Goal: Task Accomplishment & Management: Complete application form

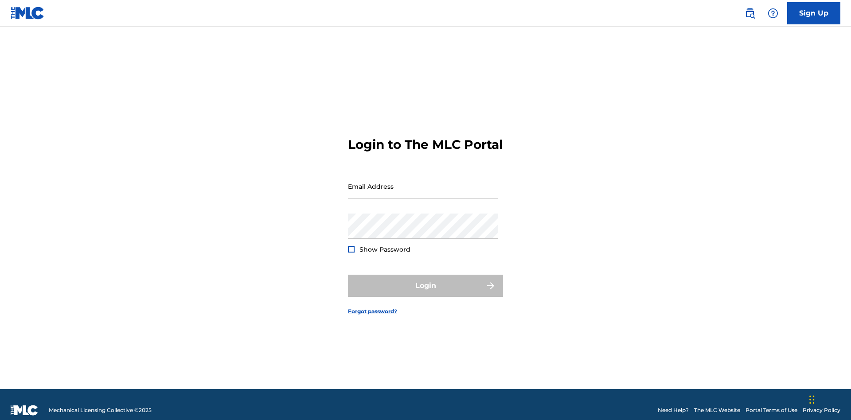
scroll to position [12, 0]
click at [814, 13] on link "Sign Up" at bounding box center [814, 13] width 53 height 22
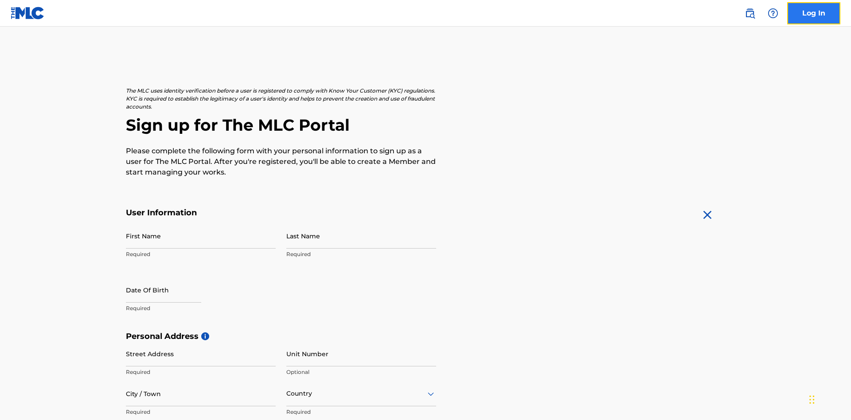
scroll to position [170, 0]
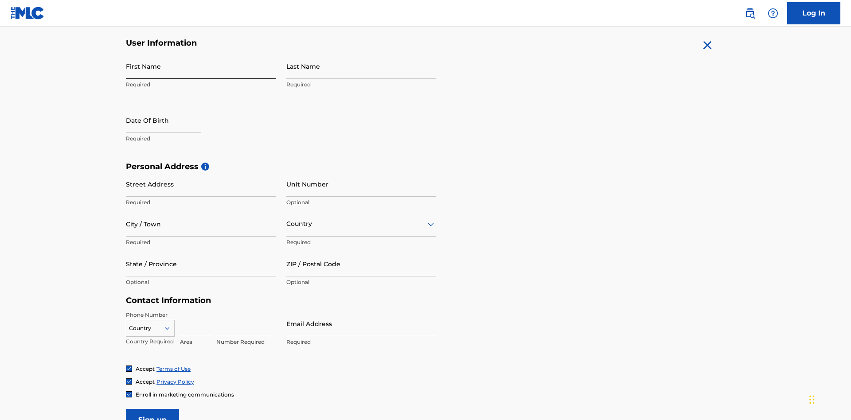
click at [201, 66] on input "First Name" at bounding box center [201, 66] width 150 height 25
type input "[PERSON_NAME]"
click at [361, 66] on input "Last Name" at bounding box center [361, 66] width 150 height 25
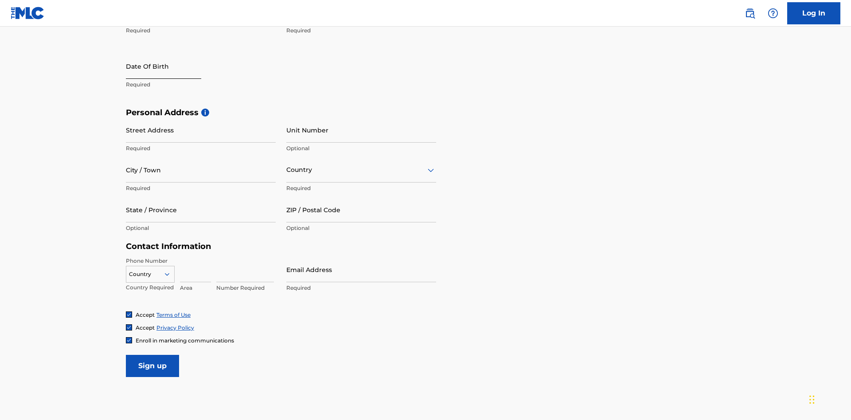
type input "Ribble"
click at [171, 67] on input "text" at bounding box center [163, 66] width 75 height 25
select select "9"
select select "2025"
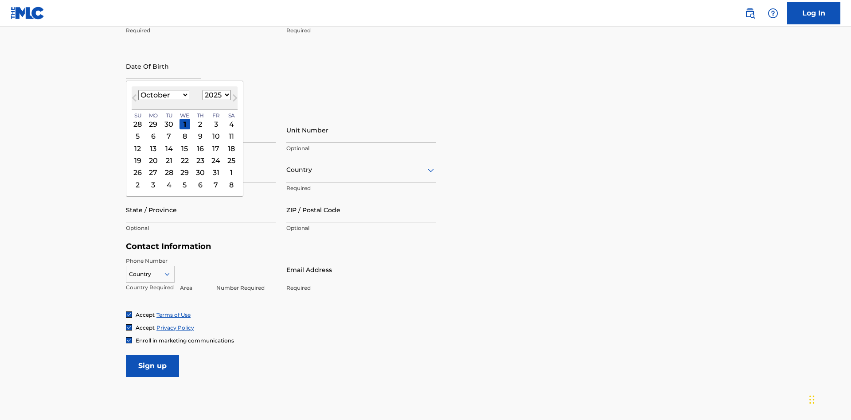
click at [163, 95] on select "January February March April May June July August September October November De…" at bounding box center [163, 95] width 51 height 10
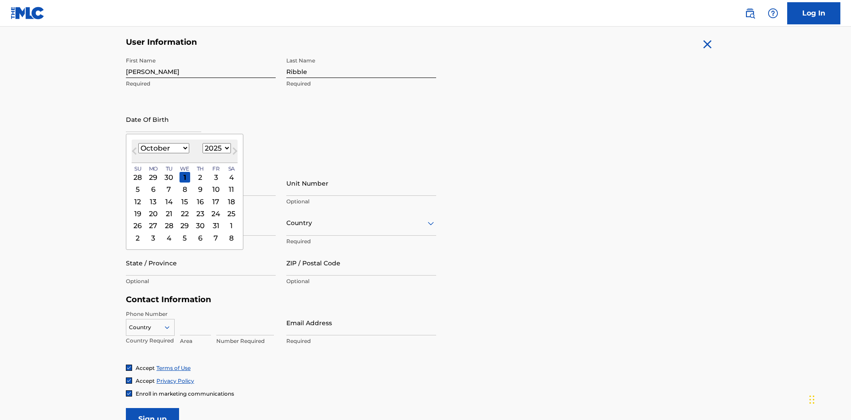
select select "0"
click at [216, 148] on select "1900 1901 1902 1903 1904 1905 1906 1907 1908 1909 1910 1911 1912 1913 1914 1915…" at bounding box center [217, 148] width 28 height 10
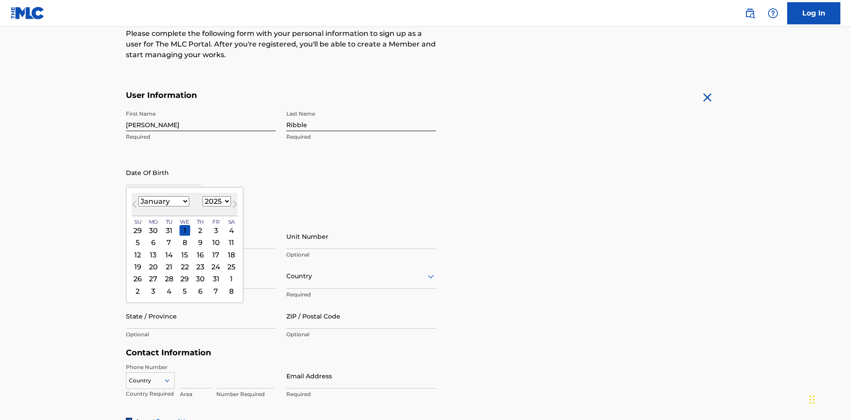
select select "1985"
click at [216, 201] on select "1900 1901 1902 1903 1904 1905 1906 1907 1908 1909 1910 1911 1912 1913 1914 1915…" at bounding box center [217, 201] width 28 height 10
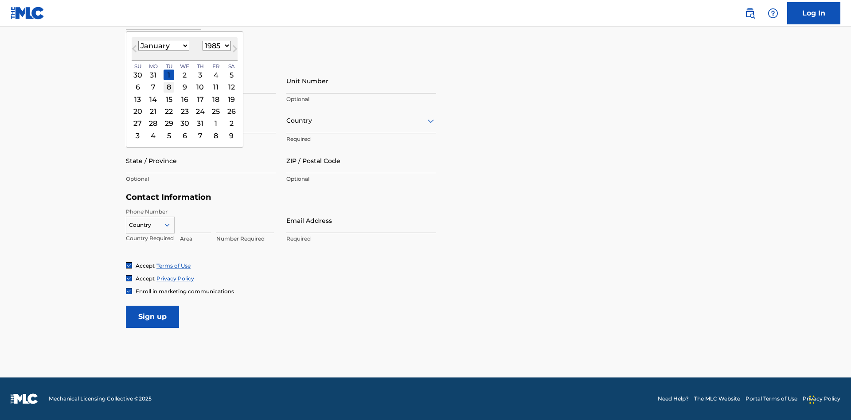
click at [169, 87] on div "8" at bounding box center [169, 87] width 11 height 11
type input "January 8 1985"
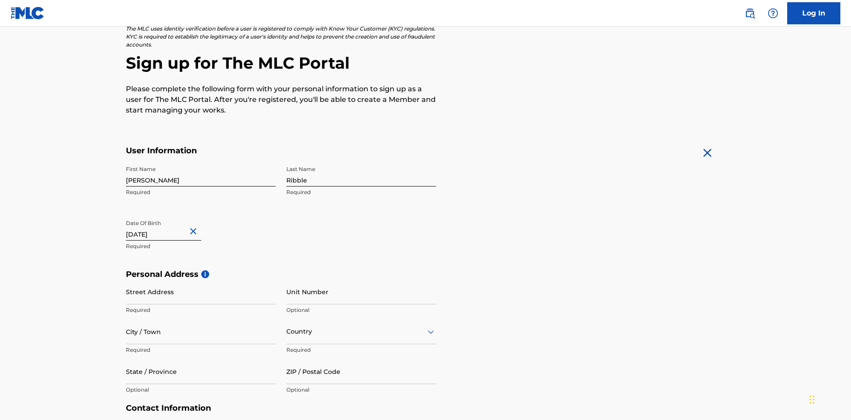
scroll to position [273, 0]
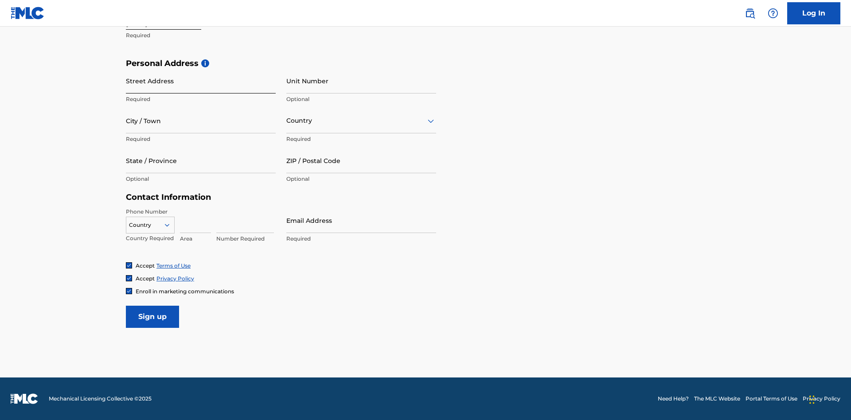
click at [201, 81] on input "Street Address" at bounding box center [201, 80] width 150 height 25
type input "9909 Elks Run Rd"
click at [201, 121] on input "City / Town" at bounding box center [201, 120] width 150 height 25
type input "Roseville"
click at [287, 121] on input "text" at bounding box center [287, 120] width 2 height 9
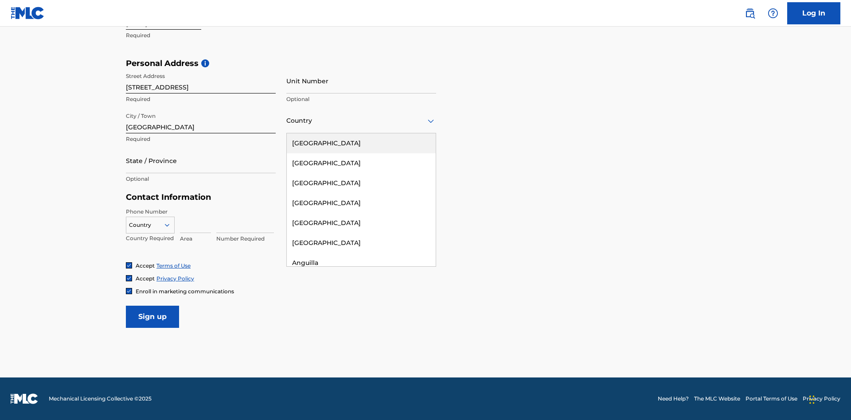
click at [361, 143] on div "United States" at bounding box center [361, 143] width 149 height 20
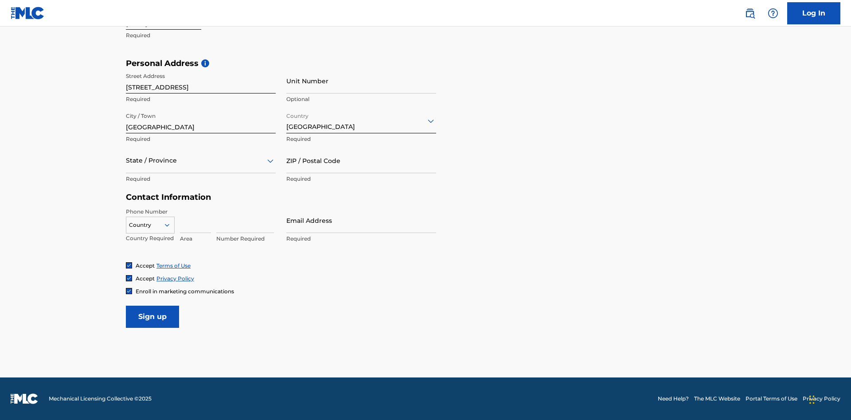
click at [201, 161] on div at bounding box center [201, 160] width 150 height 11
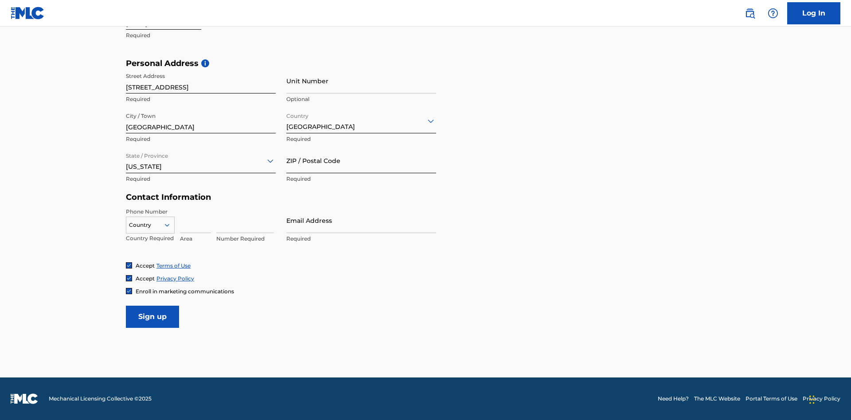
click at [361, 161] on input "ZIP / Postal Code" at bounding box center [361, 160] width 150 height 25
type input "43777"
click at [171, 225] on icon at bounding box center [167, 225] width 8 height 8
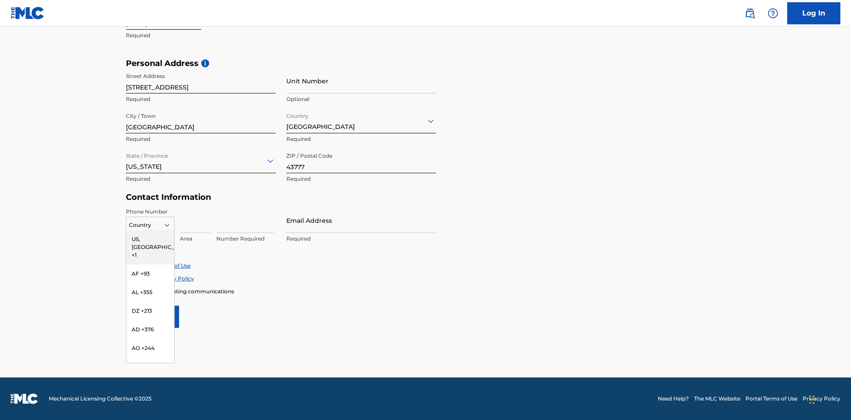
click at [150, 239] on div "US, CA +1" at bounding box center [150, 247] width 48 height 35
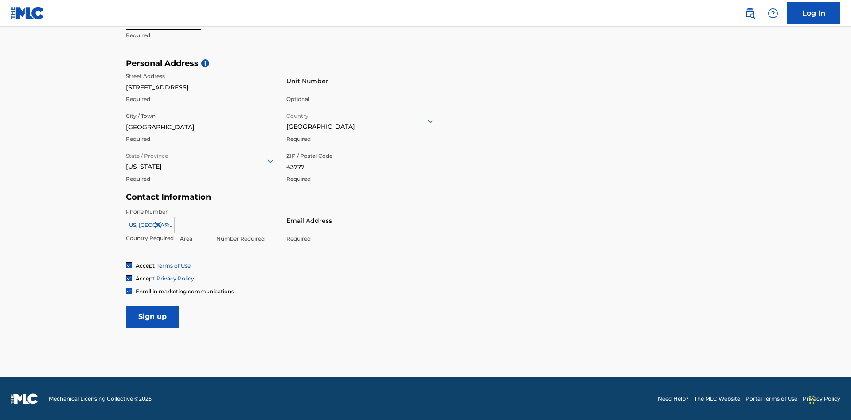
click at [196, 220] on input at bounding box center [195, 220] width 31 height 25
type input "740"
click at [245, 220] on input at bounding box center [245, 220] width 58 height 25
type input "8086351"
click at [361, 220] on input "Email Address" at bounding box center [361, 220] width 150 height 25
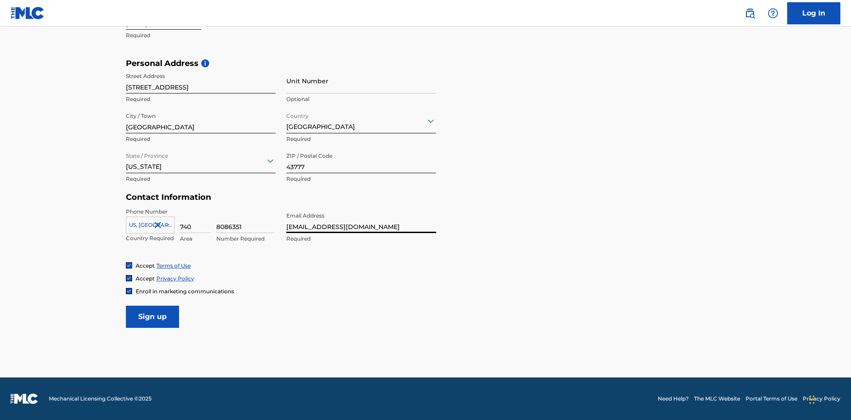
scroll to position [0, 30]
type input "[EMAIL_ADDRESS][DOMAIN_NAME]"
click at [153, 317] on input "Sign up" at bounding box center [152, 317] width 53 height 22
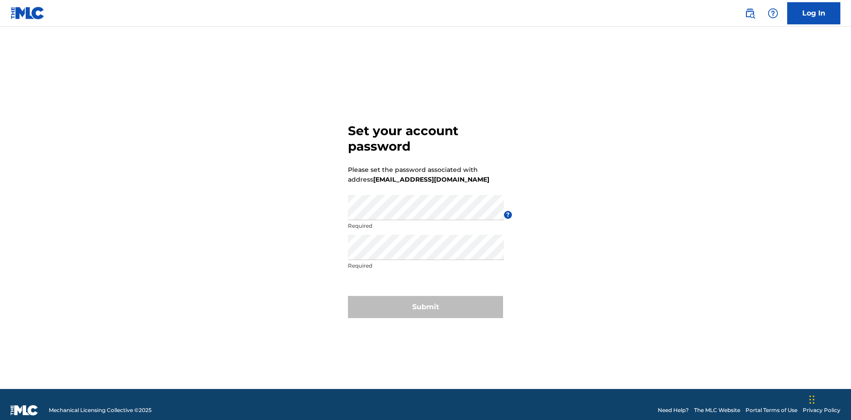
scroll to position [12, 0]
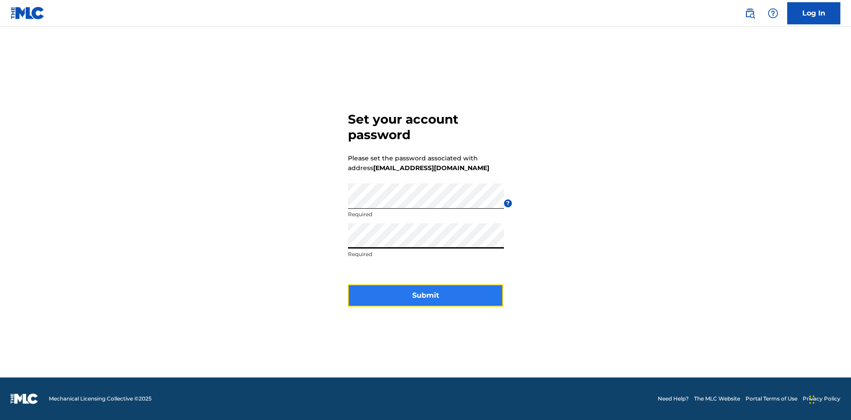
click at [426, 301] on button "Submit" at bounding box center [425, 296] width 155 height 22
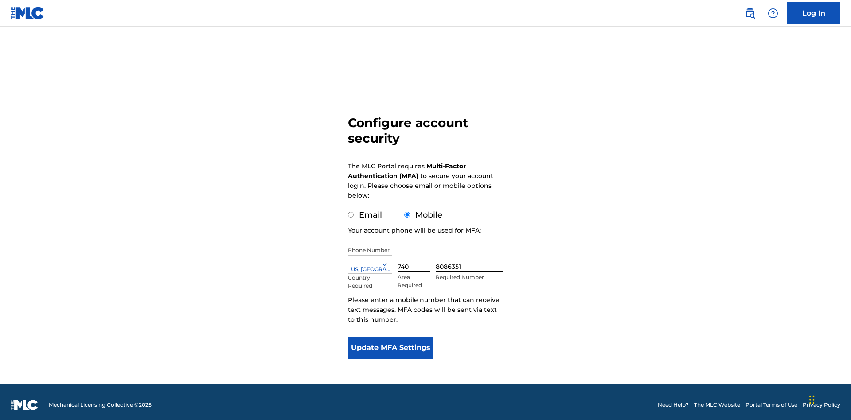
scroll to position [9, 0]
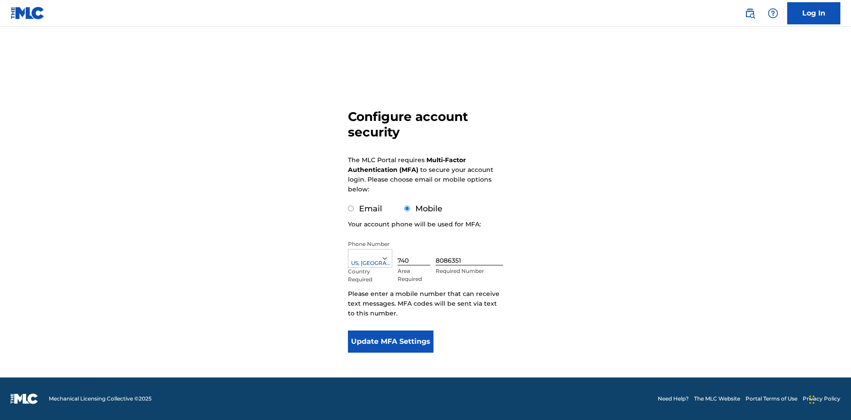
click at [351, 209] on input "Email" at bounding box center [351, 209] width 6 height 6
radio input "true"
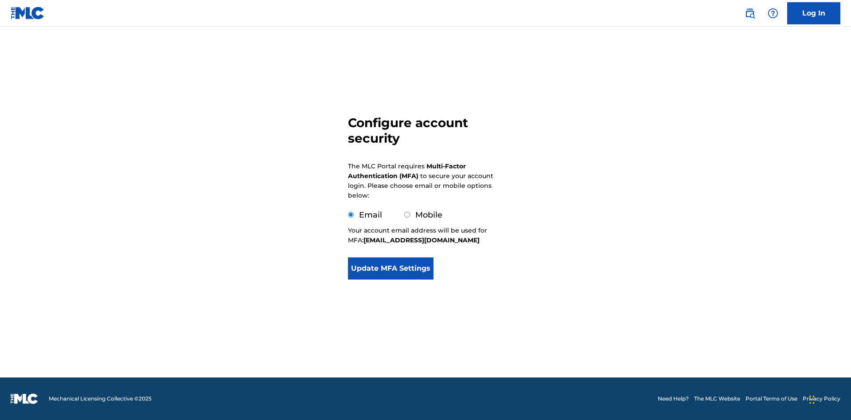
scroll to position [0, 0]
click at [391, 280] on button "Update MFA Settings" at bounding box center [391, 269] width 86 height 22
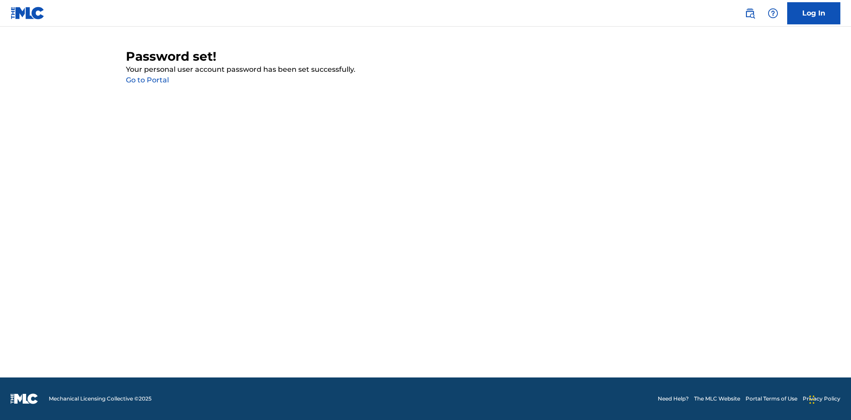
click at [147, 80] on link "Go to Portal" at bounding box center [147, 80] width 43 height 8
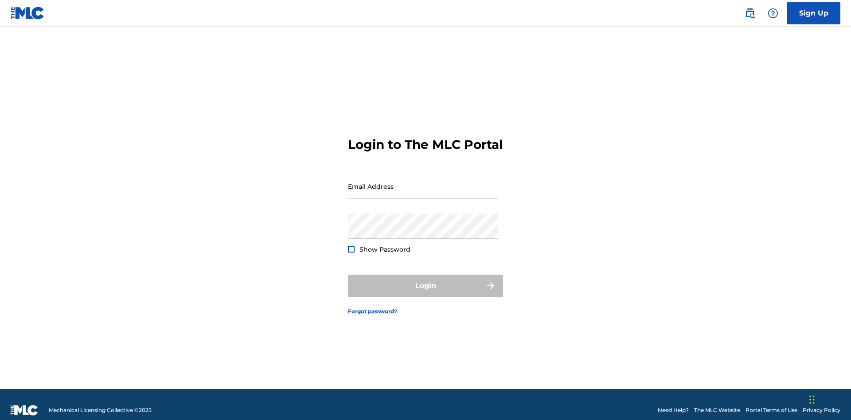
scroll to position [12, 0]
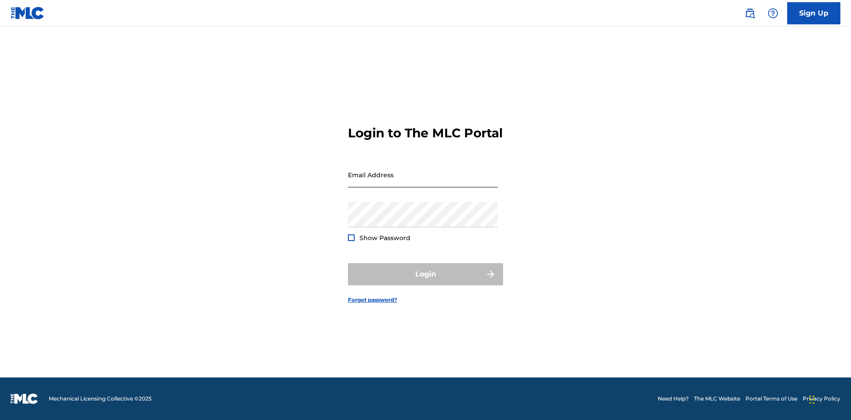
click at [423, 182] on input "Email Address" at bounding box center [423, 174] width 150 height 25
type input "[EMAIL_ADDRESS][DOMAIN_NAME]"
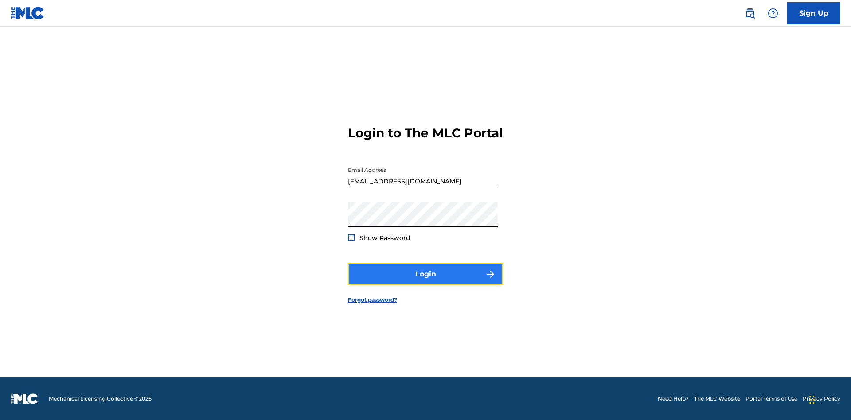
click at [426, 282] on button "Login" at bounding box center [425, 274] width 155 height 22
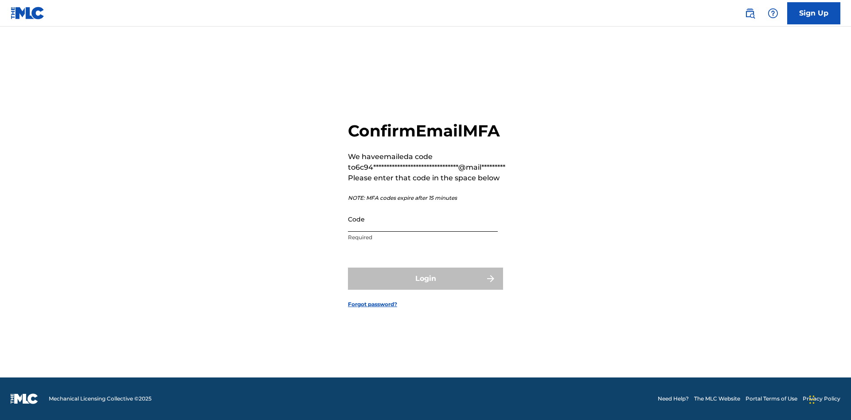
click at [423, 219] on input "Code" at bounding box center [423, 219] width 150 height 25
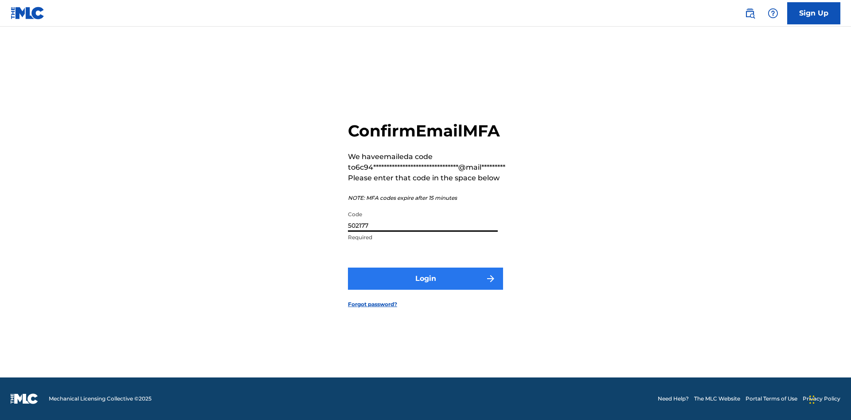
type input "502177"
click at [426, 279] on button "Login" at bounding box center [425, 279] width 155 height 22
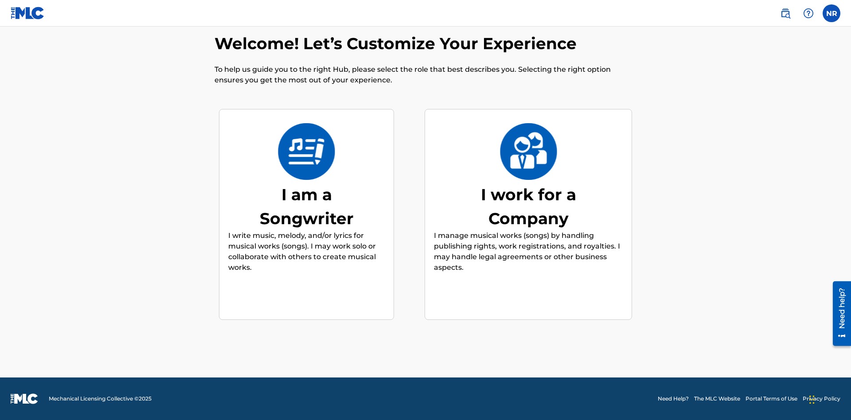
click at [306, 206] on div "I am a Songwriter" at bounding box center [306, 207] width 133 height 48
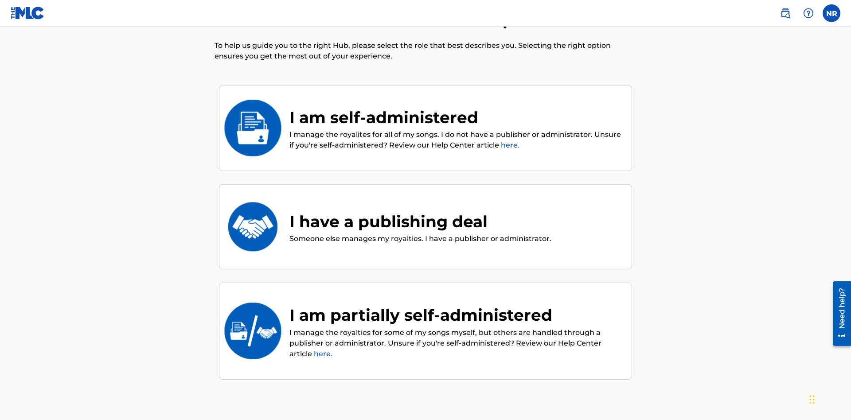
scroll to position [99, 0]
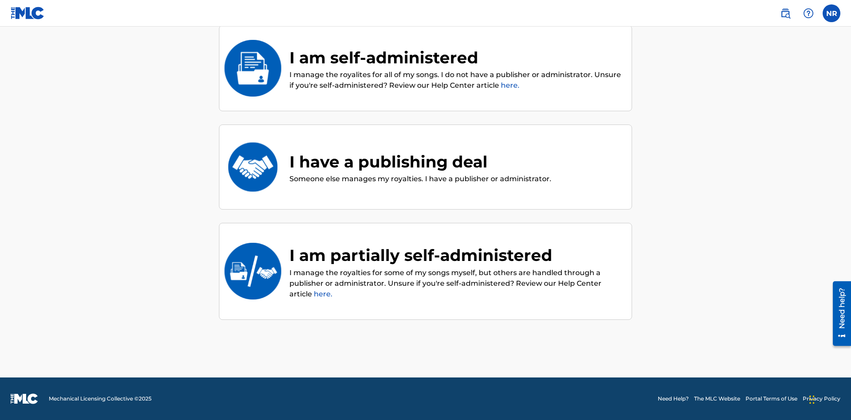
click at [420, 161] on div "I have a publishing deal" at bounding box center [421, 162] width 262 height 24
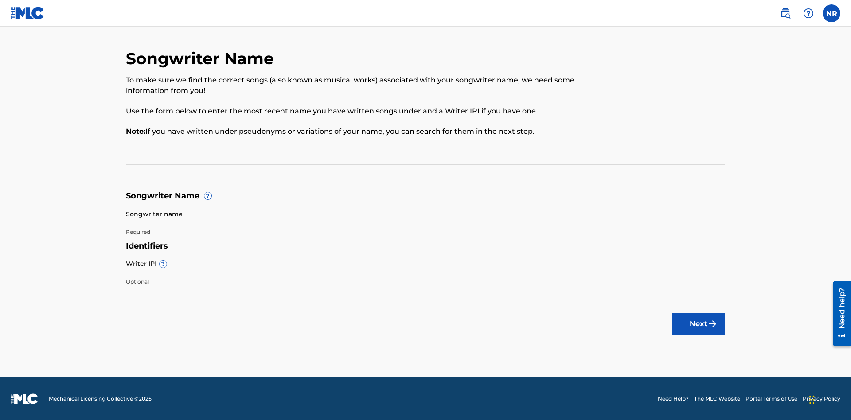
click at [201, 214] on input "Songwriter name" at bounding box center [201, 213] width 150 height 25
type input "asJb4S0ra7YXEsDRzj5u4CYau nhaPwbHNUwm0agp0iXNkjh8Uz"
click at [201, 263] on input "Writer IPI ?" at bounding box center [201, 263] width 150 height 25
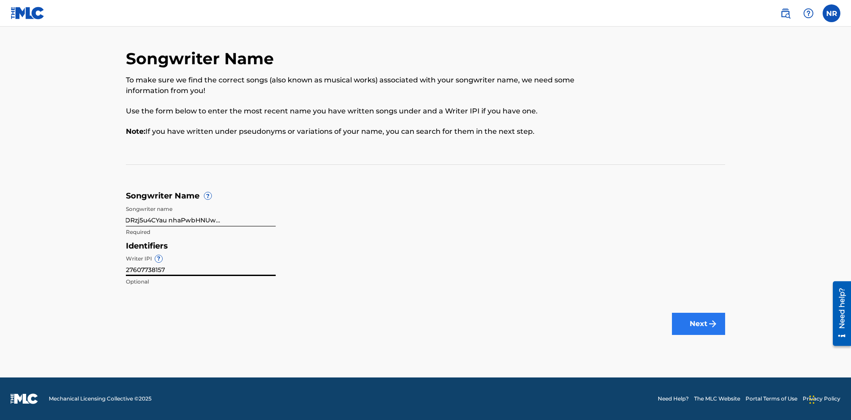
type input "27607738157"
click at [699, 324] on button "Next" at bounding box center [698, 324] width 53 height 22
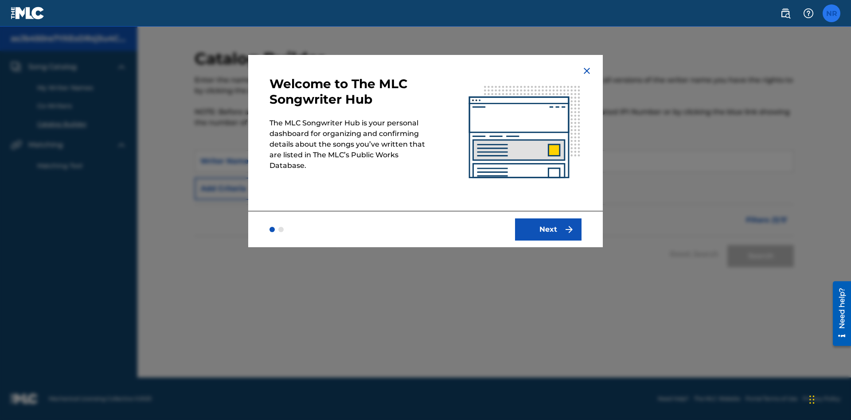
click at [832, 13] on label at bounding box center [832, 13] width 18 height 18
click at [832, 13] on input "NR [PERSON_NAME] [EMAIL_ADDRESS][DOMAIN_NAME] Notification Preferences Profile …" at bounding box center [832, 13] width 0 height 0
